Goal: Task Accomplishment & Management: Manage account settings

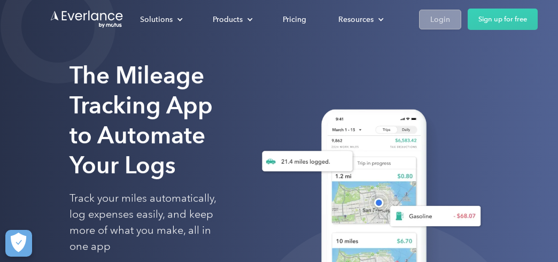
click at [434, 17] on div "Login" at bounding box center [440, 19] width 20 height 13
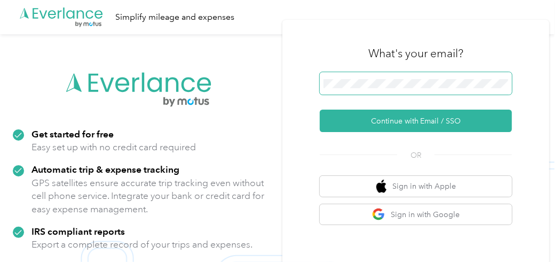
click at [407, 74] on span at bounding box center [416, 83] width 192 height 22
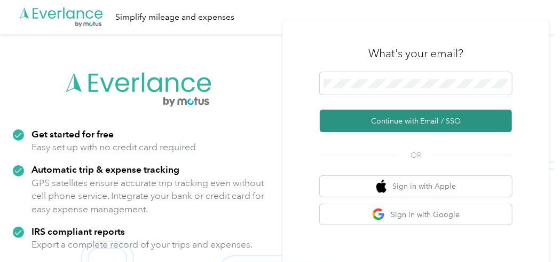
click at [380, 114] on button "Continue with Email / SSO" at bounding box center [416, 121] width 192 height 22
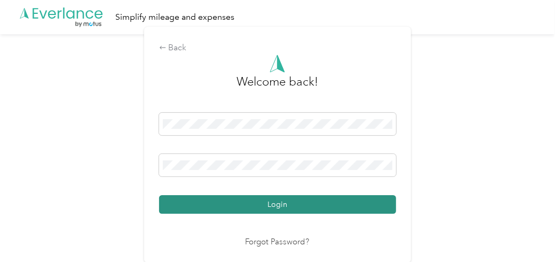
click at [367, 206] on button "Login" at bounding box center [277, 204] width 237 height 19
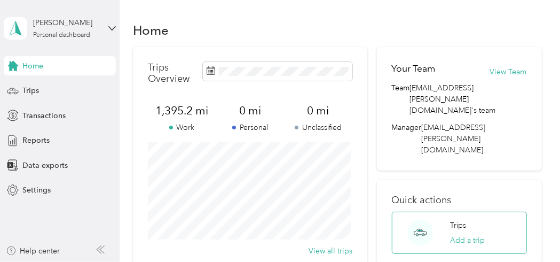
click at [456, 220] on p "Trips" at bounding box center [458, 225] width 16 height 11
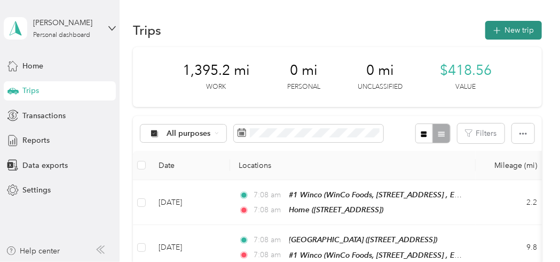
click at [503, 32] on button "New trip" at bounding box center [514, 30] width 57 height 19
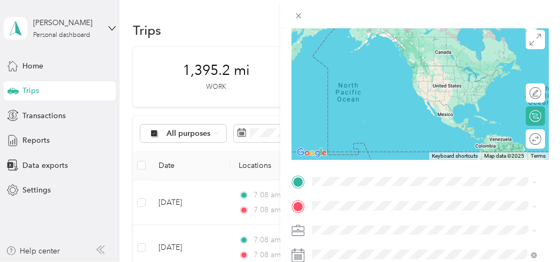
scroll to position [160, 0]
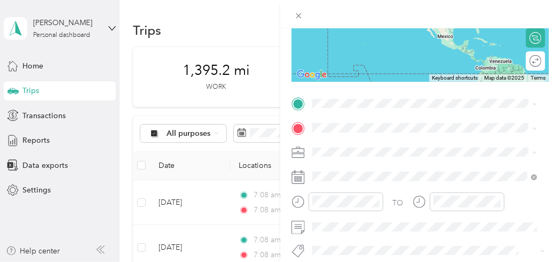
click at [344, 158] on span "1926 E Cypress Point Dr, Eagle, ID, United States , 83616, Eagle, ID, United St…" at bounding box center [366, 156] width 68 height 9
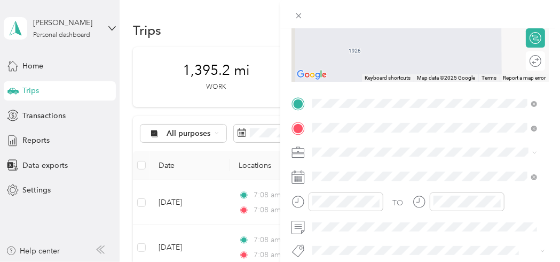
click at [401, 181] on span "WinCo Foods, 3032 E State St, Eagle, ID 83616, United States , 83616, Eagle, ID…" at bounding box center [391, 181] width 119 height 9
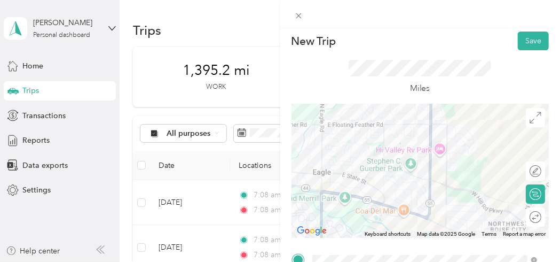
scroll to position [0, 0]
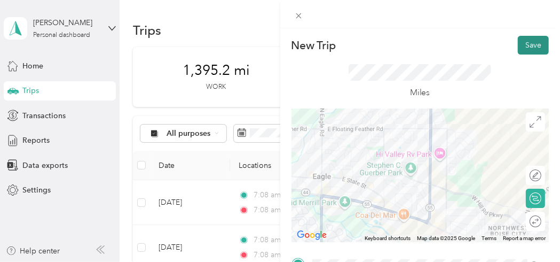
click at [528, 44] on button "Save" at bounding box center [533, 45] width 31 height 19
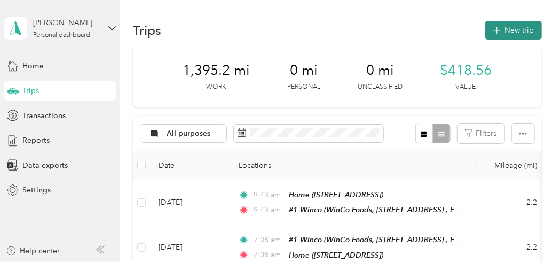
click at [504, 32] on button "New trip" at bounding box center [514, 30] width 57 height 19
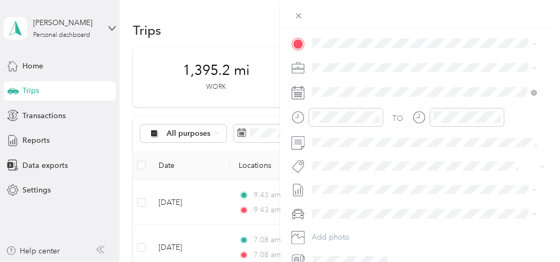
scroll to position [191, 0]
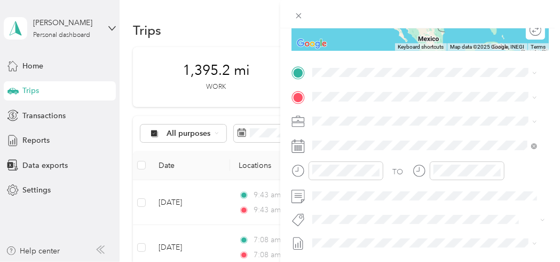
click at [360, 126] on span "WinCo Foods, 3032 E State St, Eagle, ID 83616, United States , 83616, Eagle, ID…" at bounding box center [391, 126] width 119 height 9
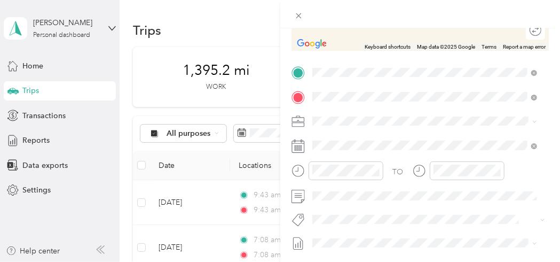
click at [372, 187] on div "Alb DO Albertsons Companies Intermountain Division Office, 500 E Baybrook Ct, B…" at bounding box center [432, 190] width 201 height 45
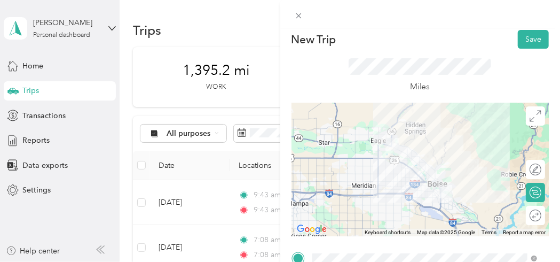
scroll to position [0, 0]
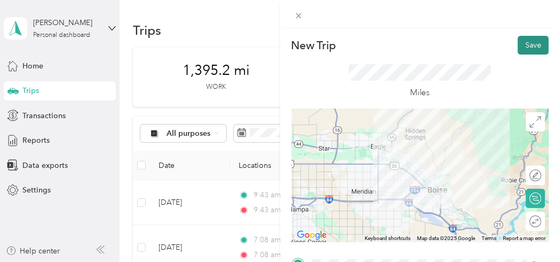
click at [534, 45] on button "Save" at bounding box center [533, 45] width 31 height 19
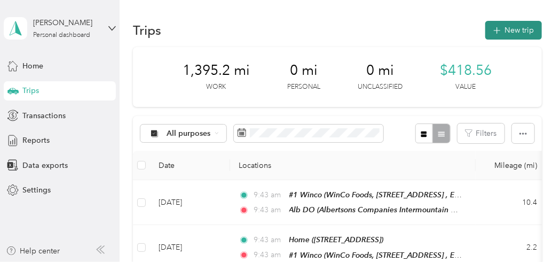
click at [506, 29] on button "New trip" at bounding box center [514, 30] width 57 height 19
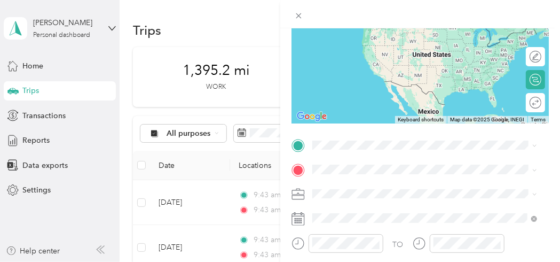
scroll to position [120, 0]
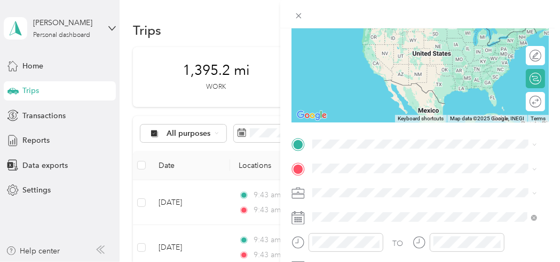
click at [380, 66] on div "Alb DO Albertsons Companies Intermountain Division Office, 500 E Baybrook Ct, B…" at bounding box center [432, 66] width 201 height 45
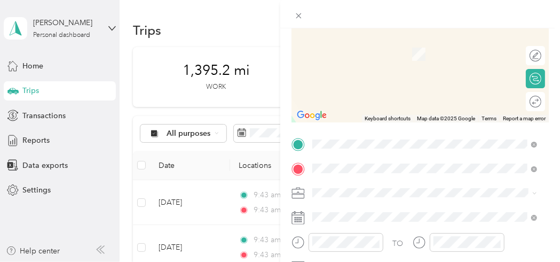
click at [378, 91] on span "9465 W. Emerald Street, 83704, BOISE, ID, USA" at bounding box center [366, 95] width 68 height 9
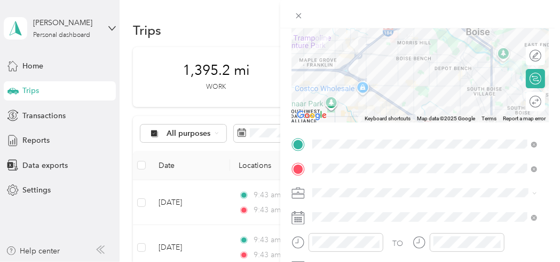
scroll to position [0, 0]
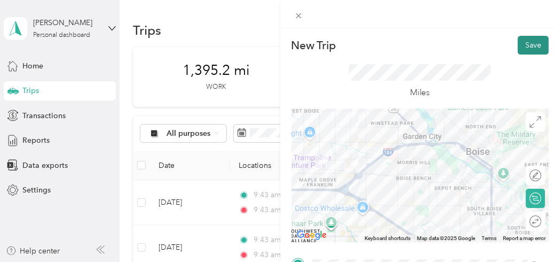
click at [529, 44] on button "Save" at bounding box center [533, 45] width 31 height 19
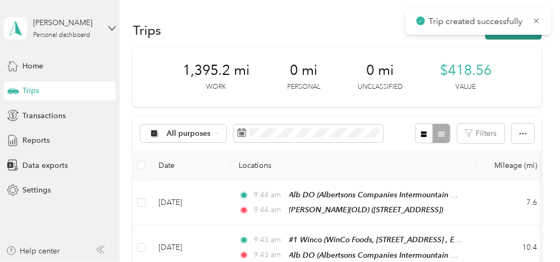
click at [516, 36] on button "New trip" at bounding box center [514, 30] width 57 height 19
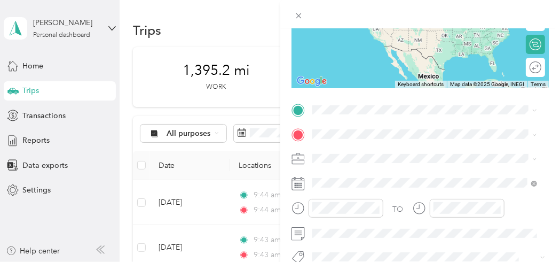
scroll to position [162, 0]
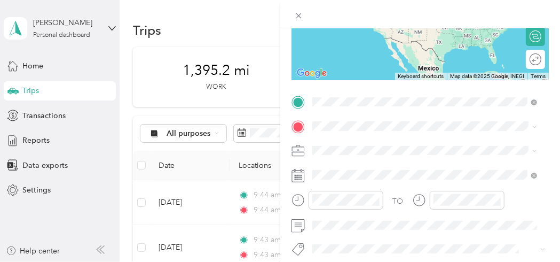
click at [394, 196] on span "9465 W. Emerald Street, 83704, BOISE, ID, USA" at bounding box center [366, 196] width 68 height 9
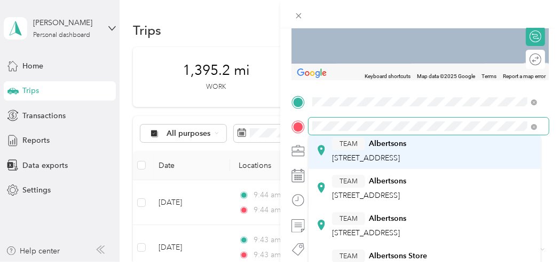
scroll to position [153, 0]
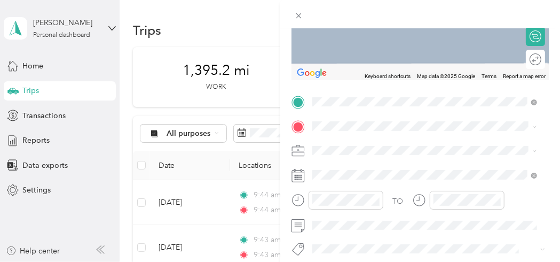
click at [394, 158] on ol "From your Favorite places TEAM Albertsons Market Street 3499 E Fairview Ave, 83…" at bounding box center [425, 210] width 232 height 150
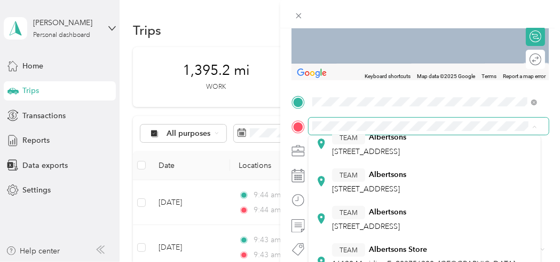
scroll to position [107, 0]
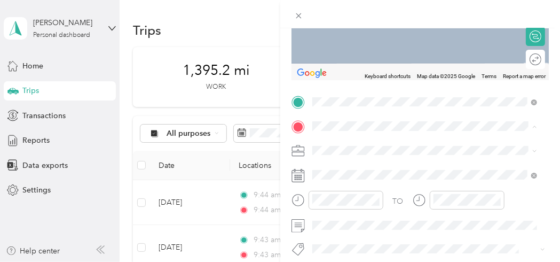
click at [390, 190] on span "3301 W Cherry Ln, 836421119, Meridian, ID, USA" at bounding box center [366, 185] width 68 height 9
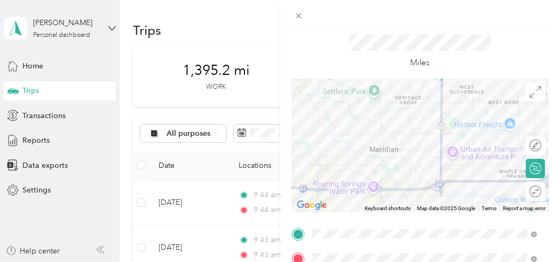
scroll to position [0, 0]
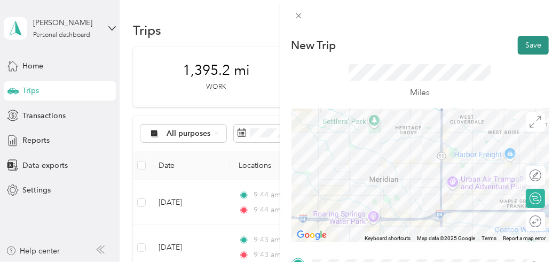
click at [523, 44] on button "Save" at bounding box center [533, 45] width 31 height 19
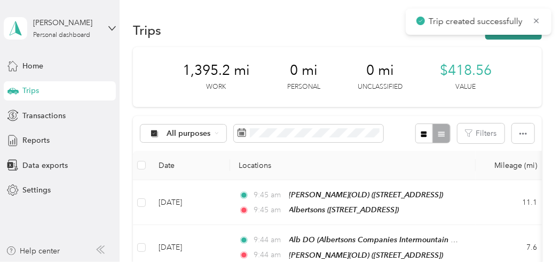
click at [511, 35] on button "New trip" at bounding box center [514, 30] width 57 height 19
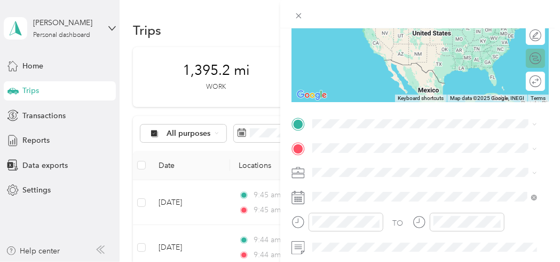
scroll to position [214, 0]
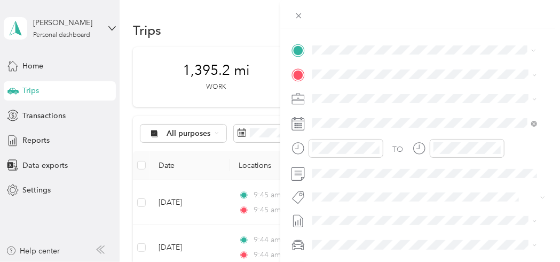
click at [390, 108] on div "TEAM Albertsons 3301 W Cherry Ln, 836421119, Meridian, ID, USA" at bounding box center [369, 101] width 74 height 26
click at [385, 127] on span "Albertsons, 250 S Eagle Rd, Eagle, ID 83616, United States , 83616, Eagle, ID, …" at bounding box center [386, 128] width 108 height 9
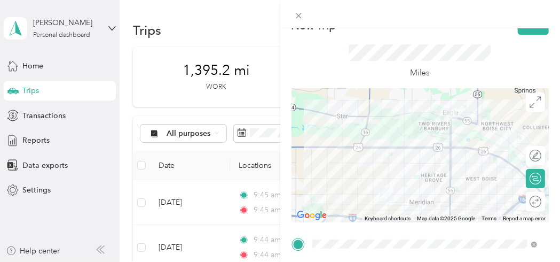
scroll to position [0, 0]
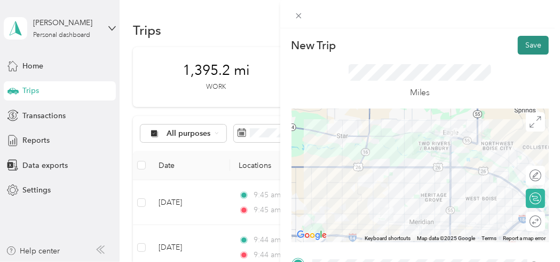
click at [523, 47] on button "Save" at bounding box center [533, 45] width 31 height 19
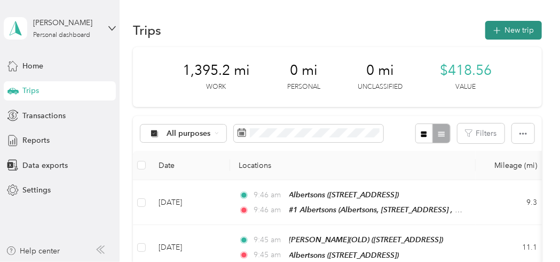
click at [514, 28] on button "New trip" at bounding box center [514, 30] width 57 height 19
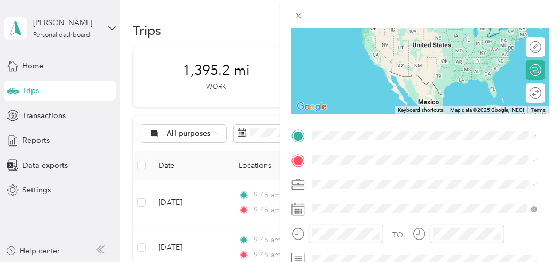
scroll to position [131, 0]
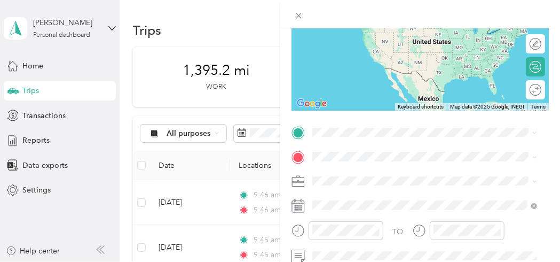
click at [390, 21] on div "#1 Albertsons Albertsons, 250 S Eagle Rd, Eagle, ID 83616, United States , 8361…" at bounding box center [386, 10] width 108 height 22
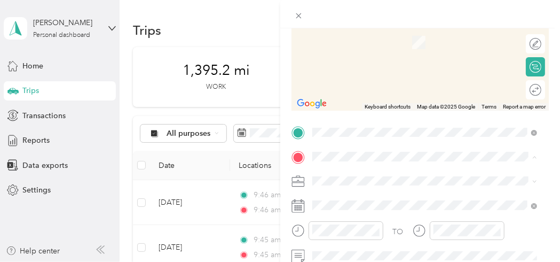
click at [364, 48] on div "Home 1926 E Cypress Point Dr, Eagle, ID, United States , 83616, Eagle, ID, Unit…" at bounding box center [366, 36] width 68 height 22
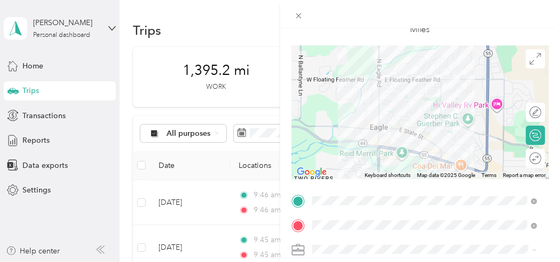
scroll to position [0, 0]
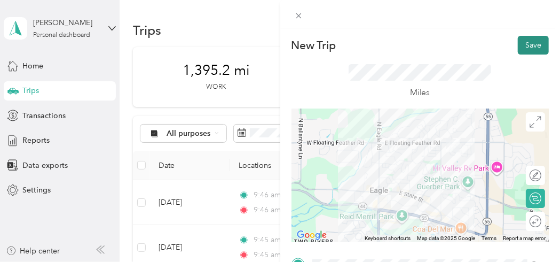
click at [530, 41] on button "Save" at bounding box center [533, 45] width 31 height 19
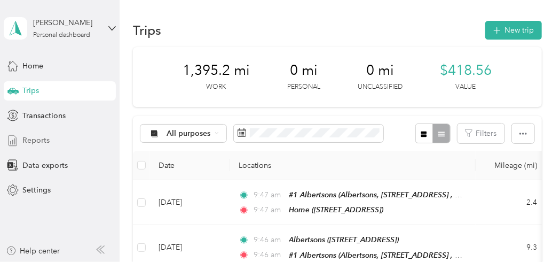
click at [39, 142] on span "Reports" at bounding box center [35, 140] width 27 height 11
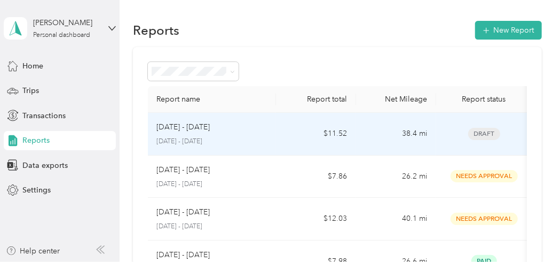
click at [487, 131] on span "Draft" at bounding box center [485, 134] width 32 height 12
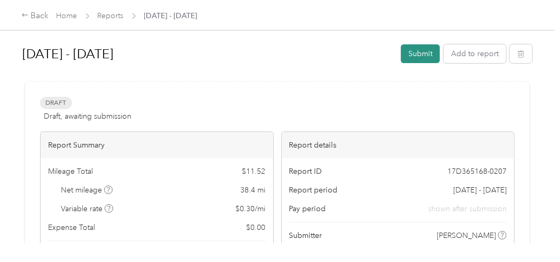
click at [422, 58] on button "Submit" at bounding box center [420, 53] width 39 height 19
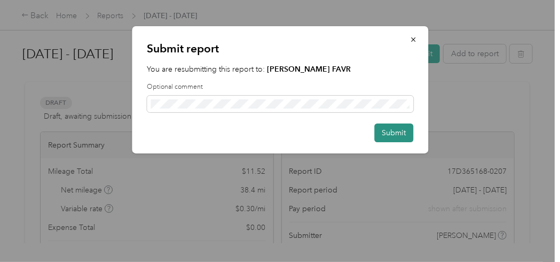
click at [389, 138] on button "Submit" at bounding box center [394, 132] width 39 height 19
